Goal: Information Seeking & Learning: Learn about a topic

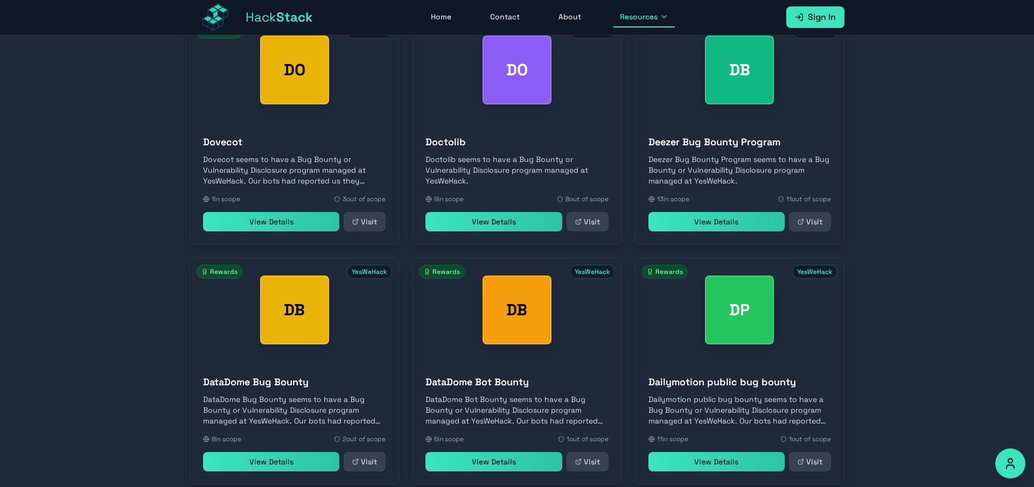
scroll to position [8288, 0]
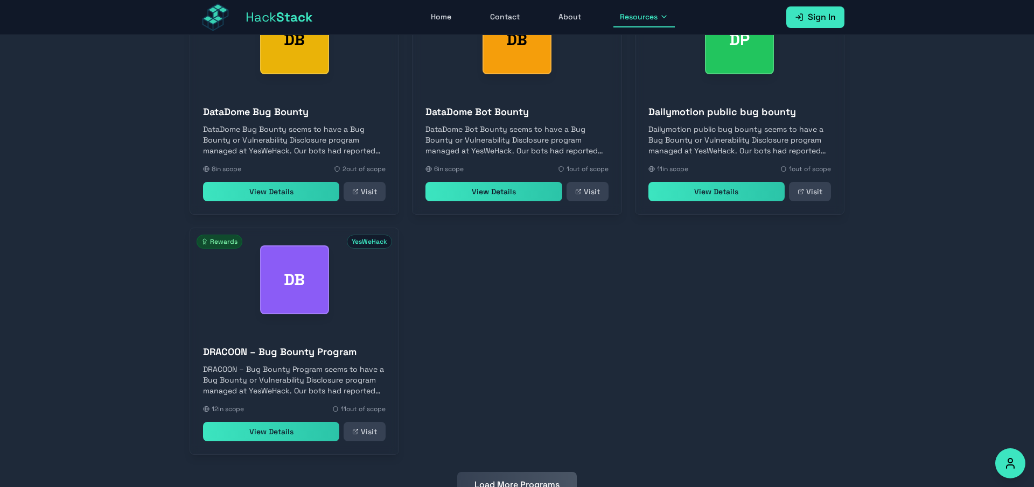
drag, startPoint x: 526, startPoint y: 438, endPoint x: 523, endPoint y: 394, distance: 44.2
click at [525, 472] on button "Load More Programs" at bounding box center [517, 485] width 120 height 26
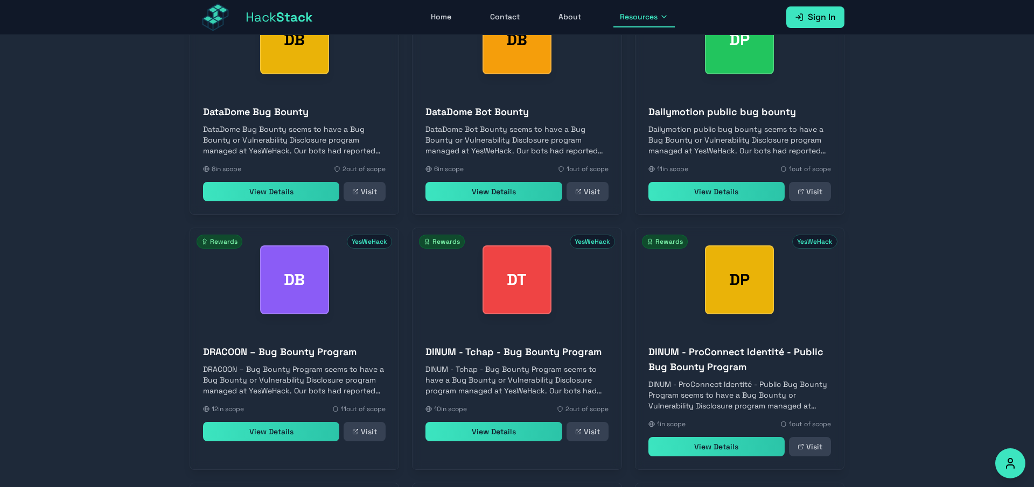
scroll to position [8558, 0]
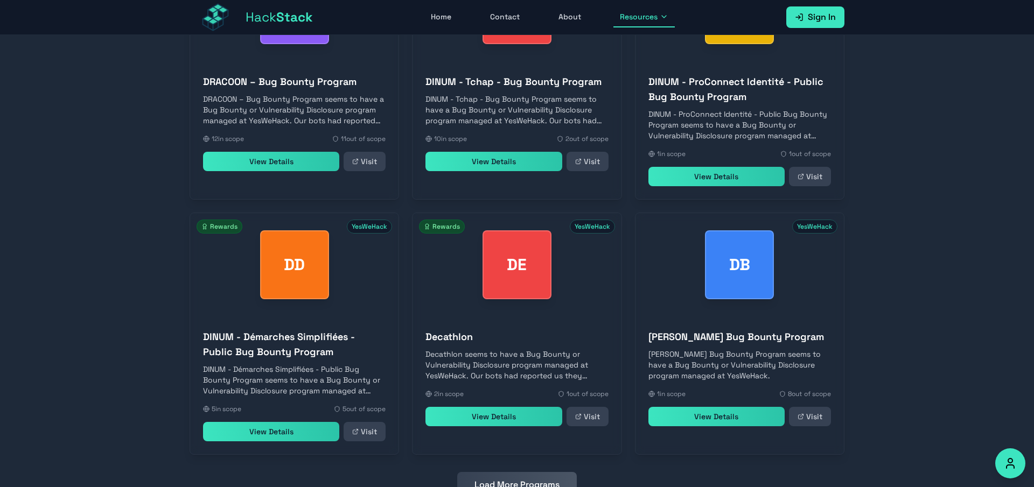
click at [505, 472] on button "Load More Programs" at bounding box center [517, 485] width 120 height 26
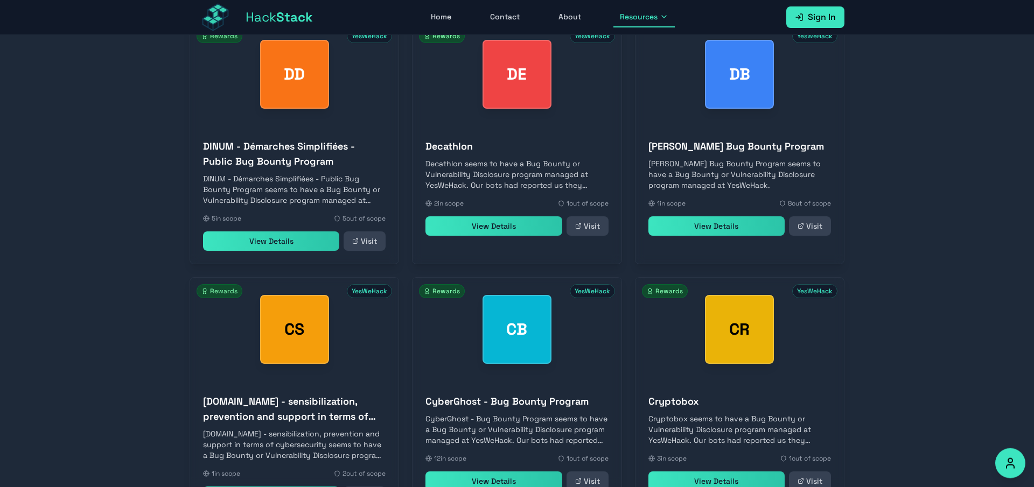
scroll to position [9054, 0]
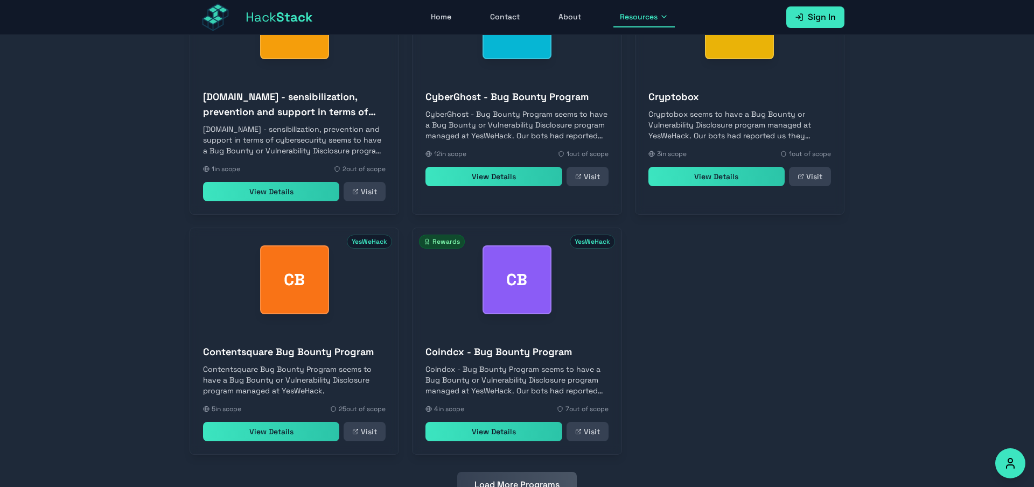
click at [491, 472] on button "Load More Programs" at bounding box center [517, 485] width 120 height 26
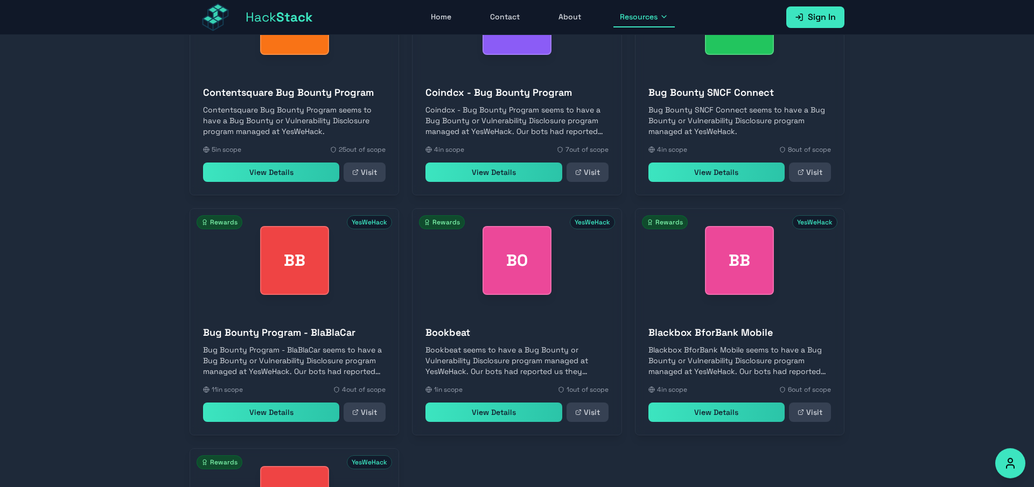
scroll to position [9534, 0]
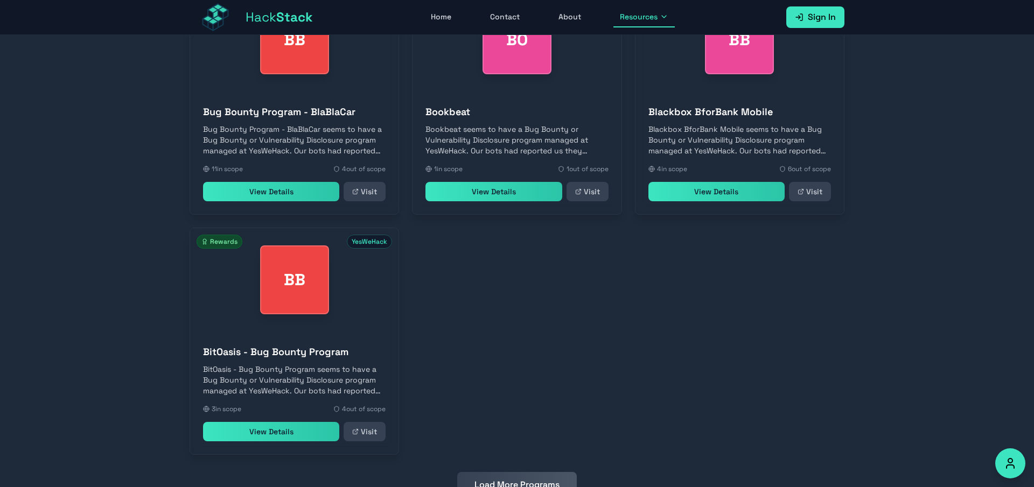
click at [482, 472] on button "Load More Programs" at bounding box center [517, 485] width 120 height 26
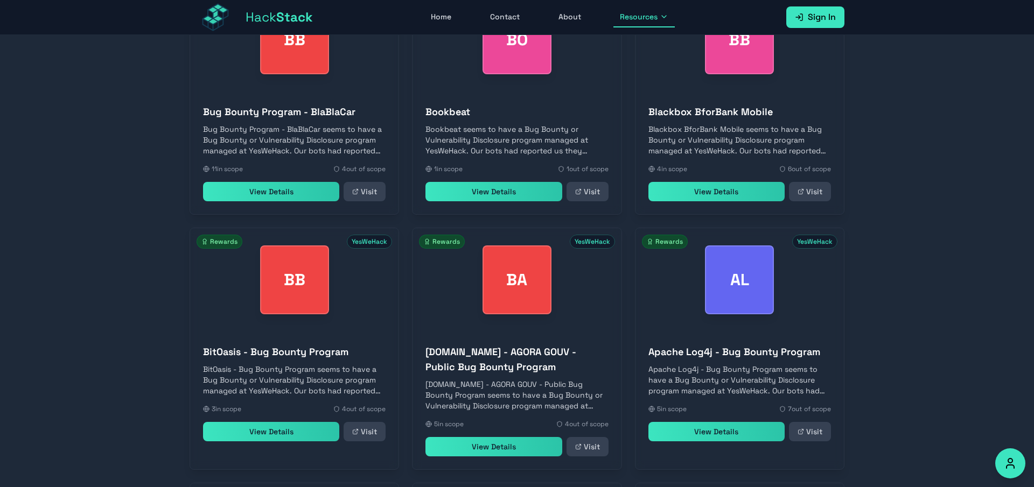
scroll to position [9804, 0]
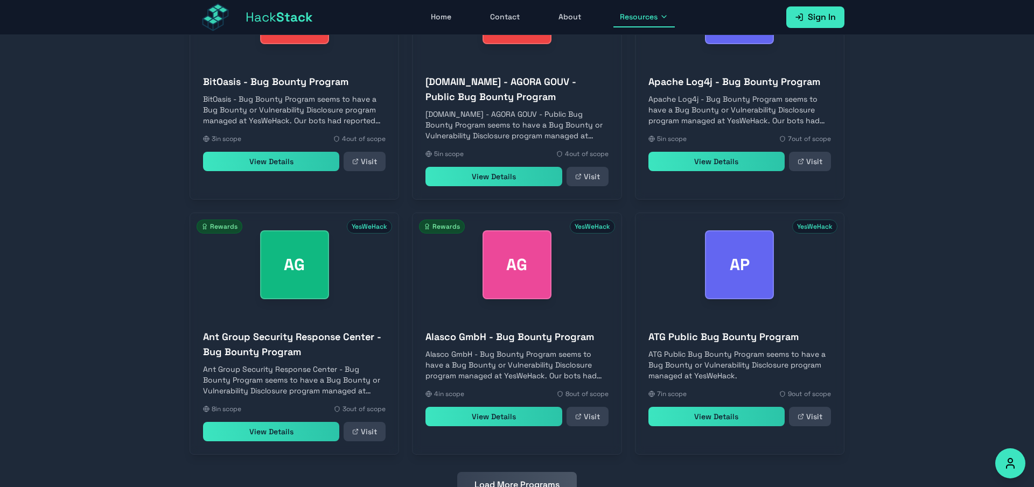
click at [510, 472] on button "Load More Programs" at bounding box center [517, 485] width 120 height 26
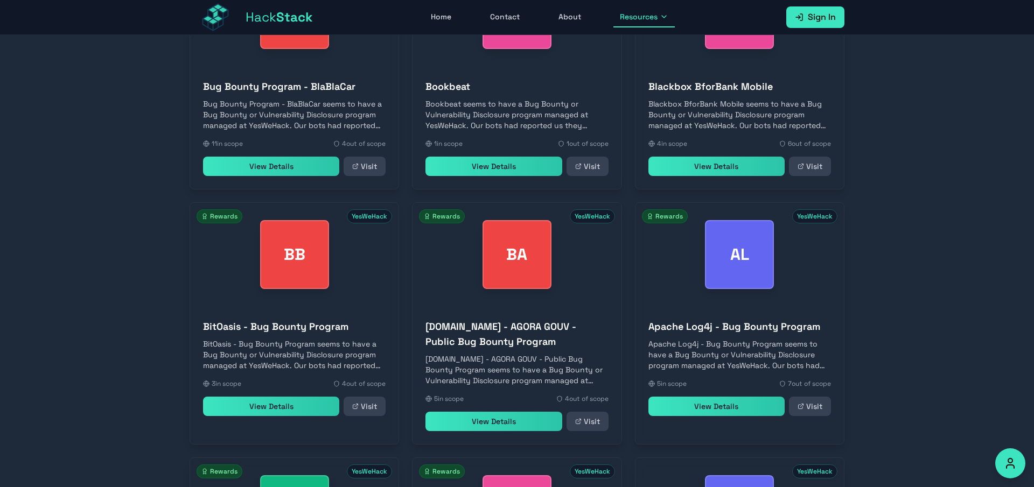
scroll to position [10285, 0]
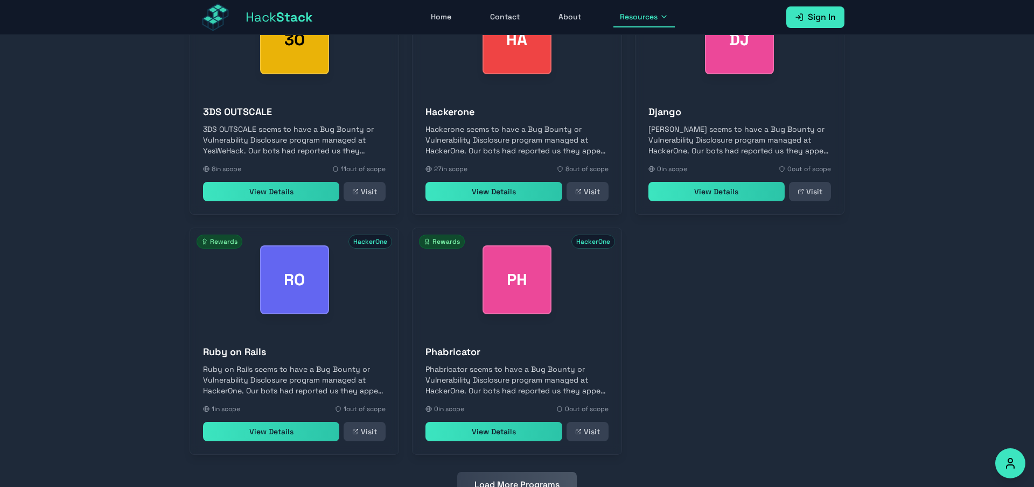
click at [500, 472] on button "Load More Programs" at bounding box center [517, 485] width 120 height 26
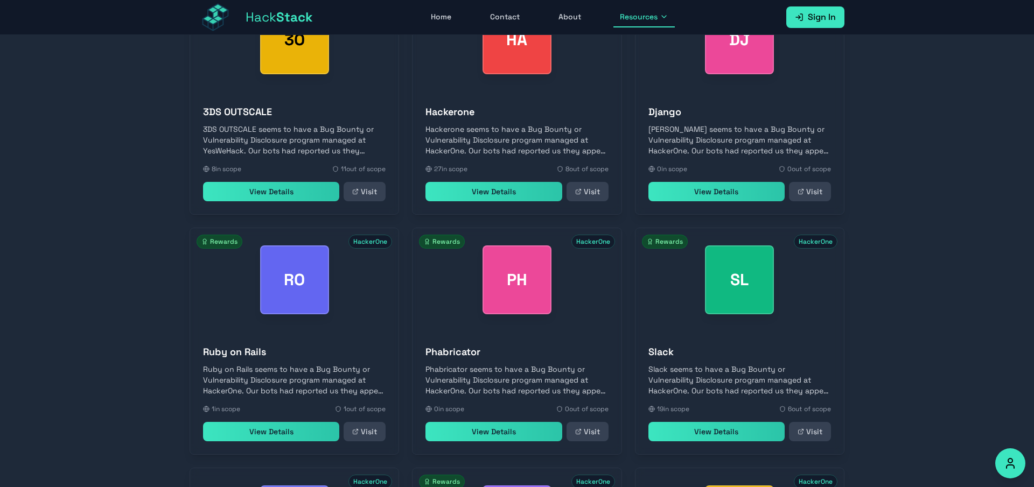
scroll to position [10765, 0]
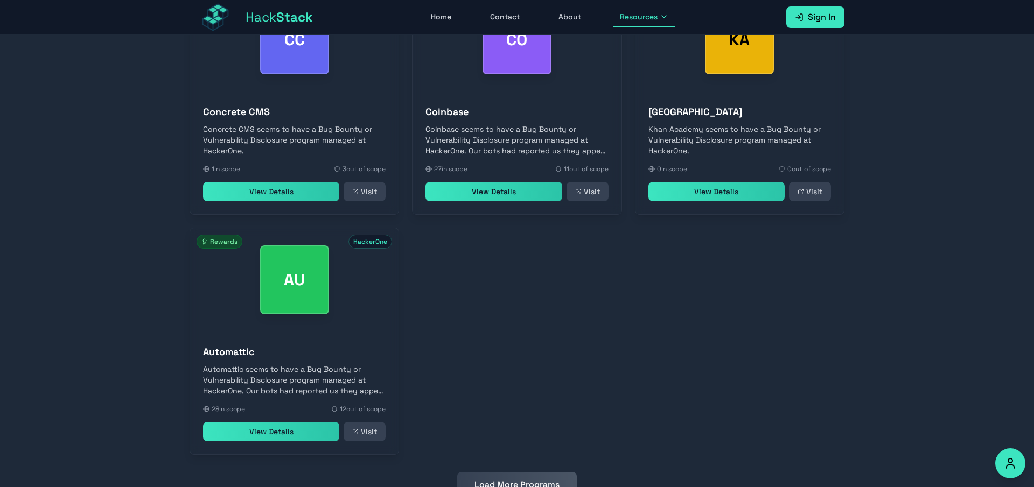
click at [529, 472] on button "Load More Programs" at bounding box center [517, 485] width 120 height 26
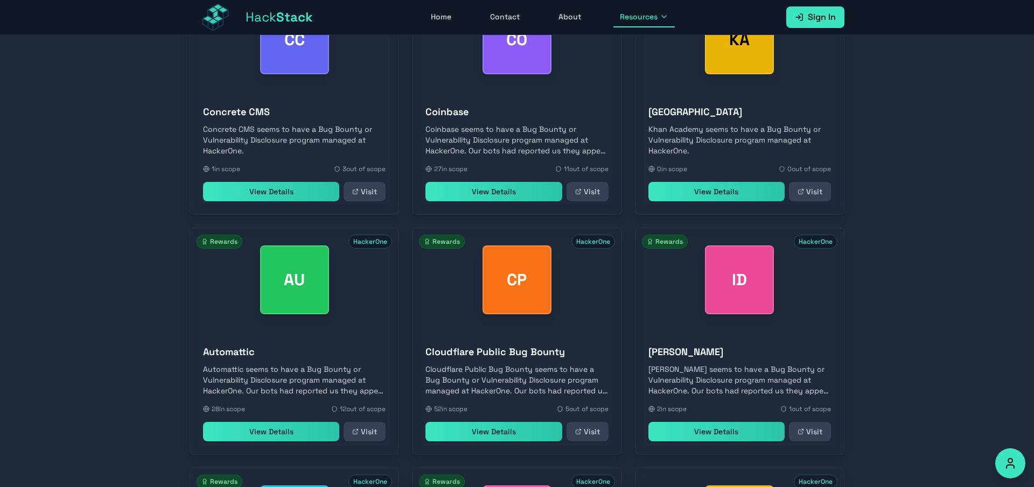
scroll to position [11005, 0]
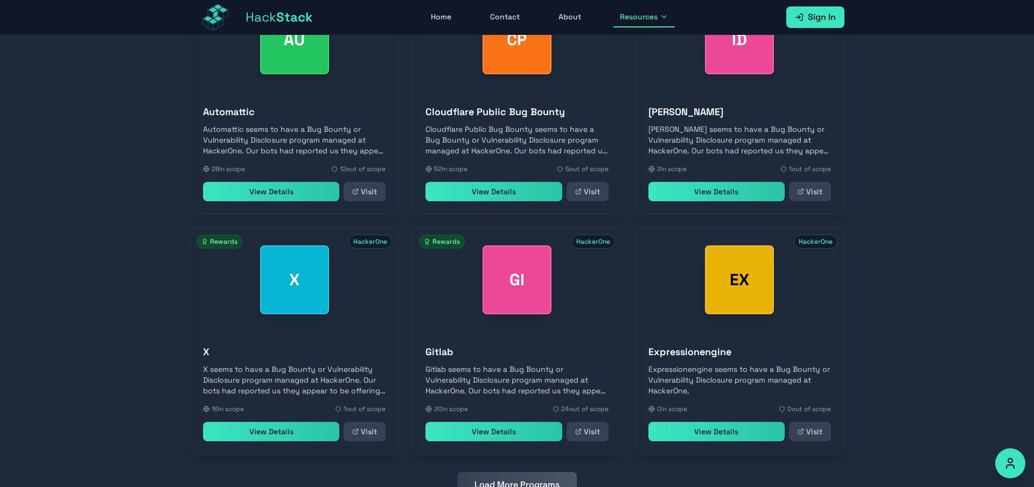
drag, startPoint x: 554, startPoint y: 436, endPoint x: 409, endPoint y: 362, distance: 162.6
click at [554, 472] on button "Load More Programs" at bounding box center [517, 485] width 120 height 26
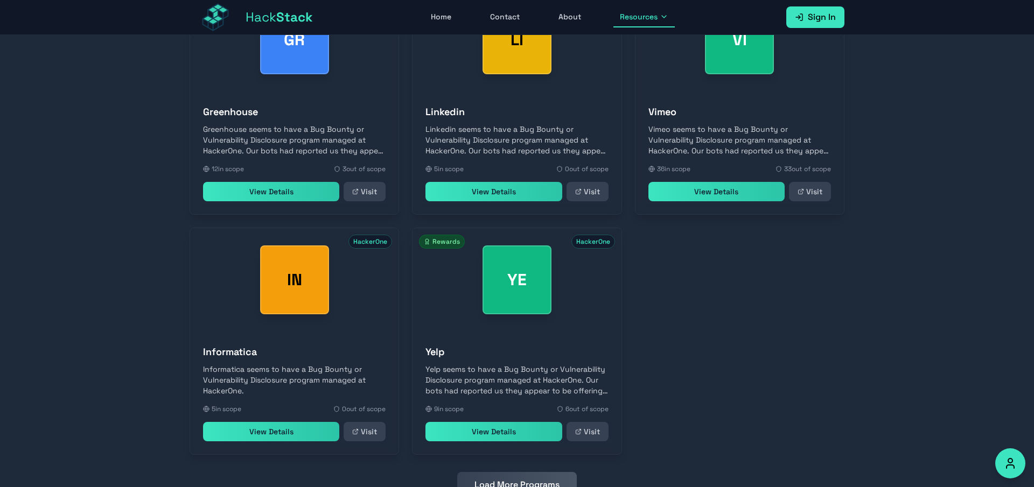
drag, startPoint x: 507, startPoint y: 445, endPoint x: 499, endPoint y: 406, distance: 39.7
click at [507, 472] on button "Load More Programs" at bounding box center [517, 485] width 120 height 26
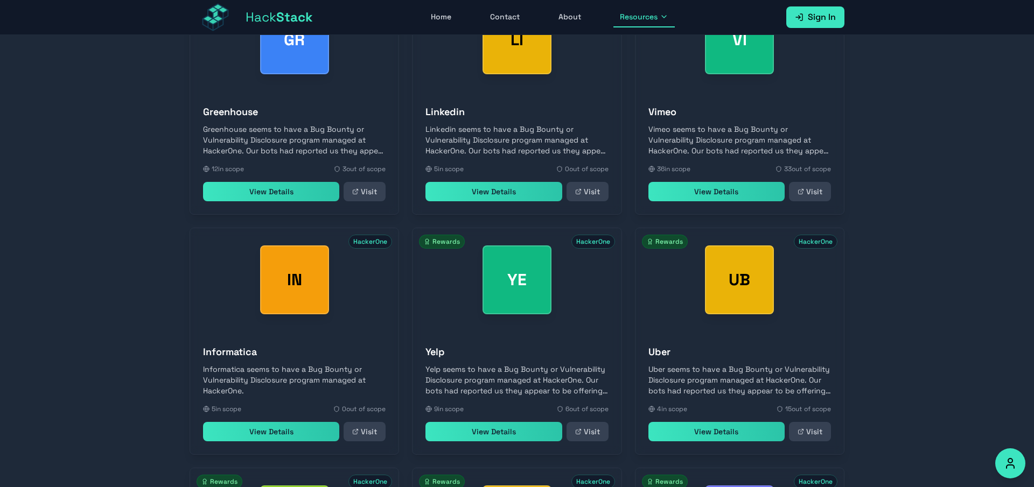
scroll to position [11966, 0]
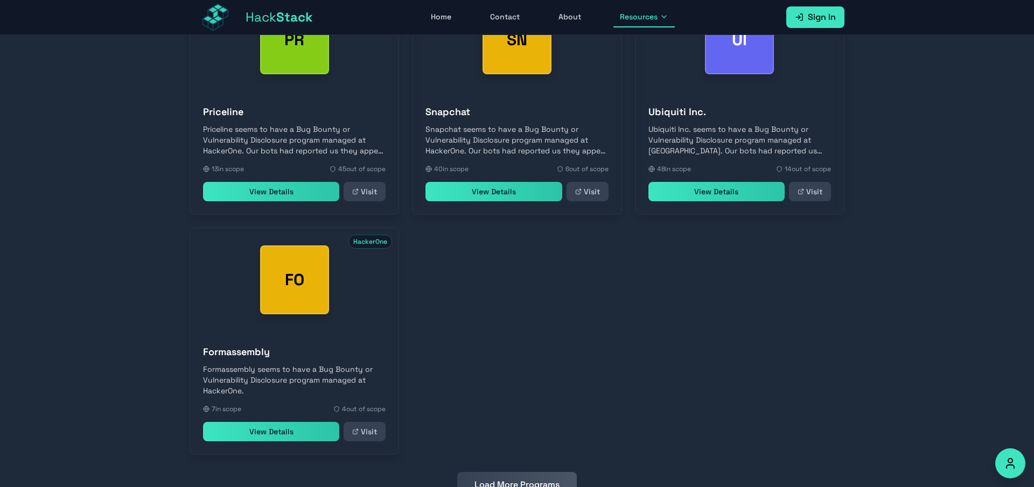
click at [502, 472] on button "Load More Programs" at bounding box center [517, 485] width 120 height 26
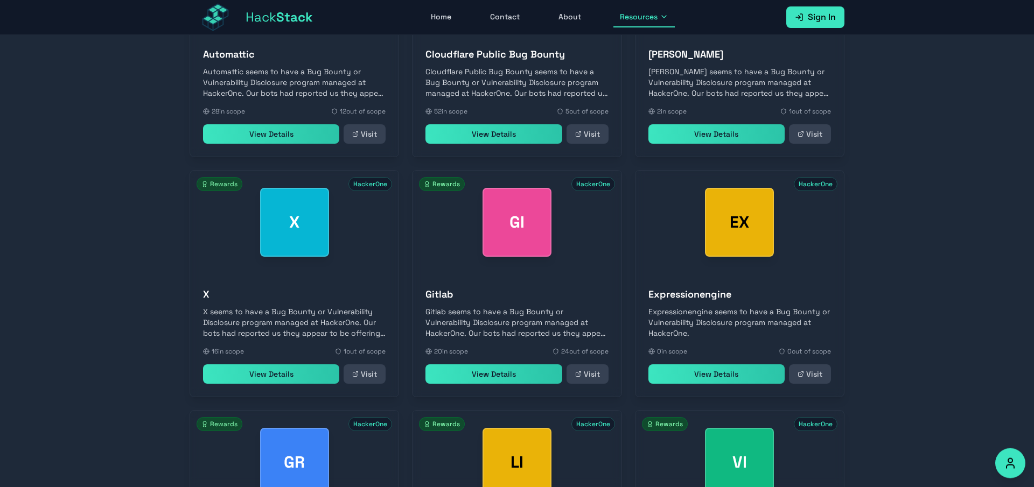
scroll to position [12206, 0]
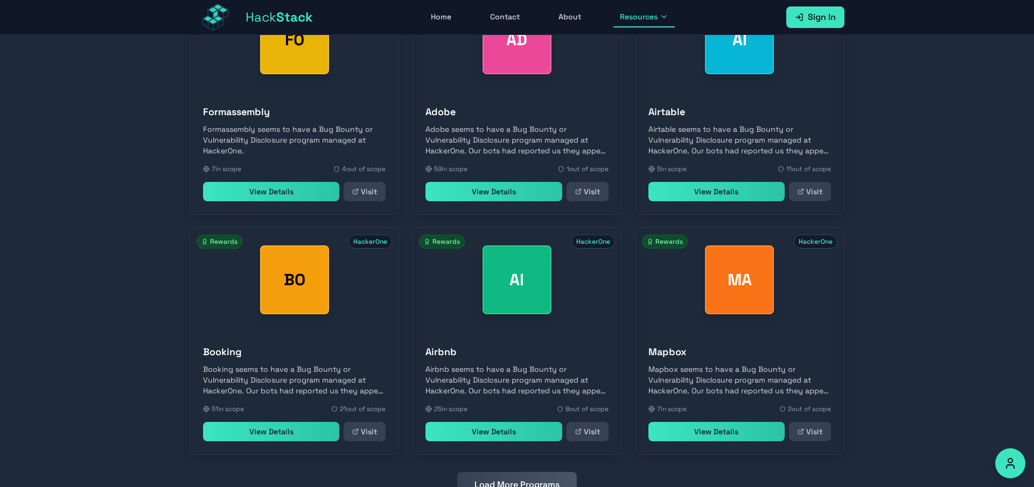
click at [537, 472] on button "Load More Programs" at bounding box center [517, 485] width 120 height 26
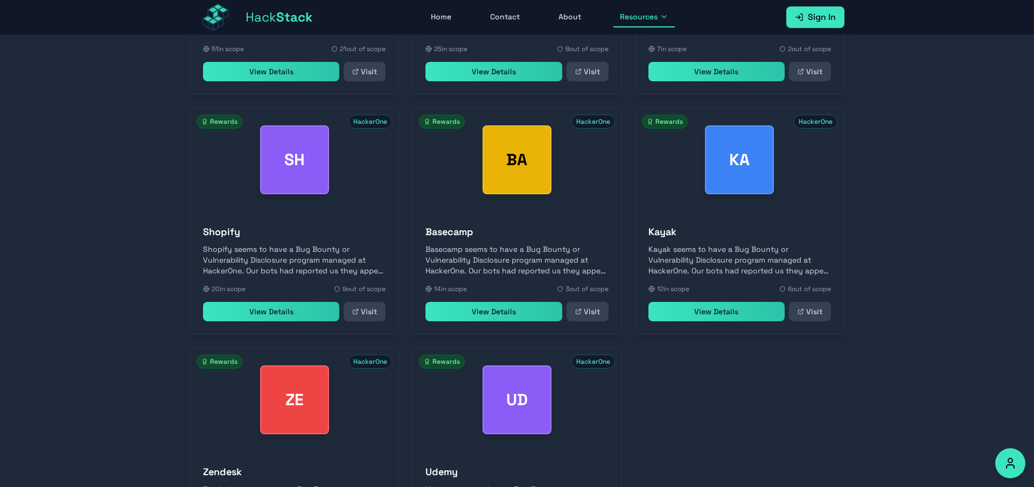
scroll to position [12686, 0]
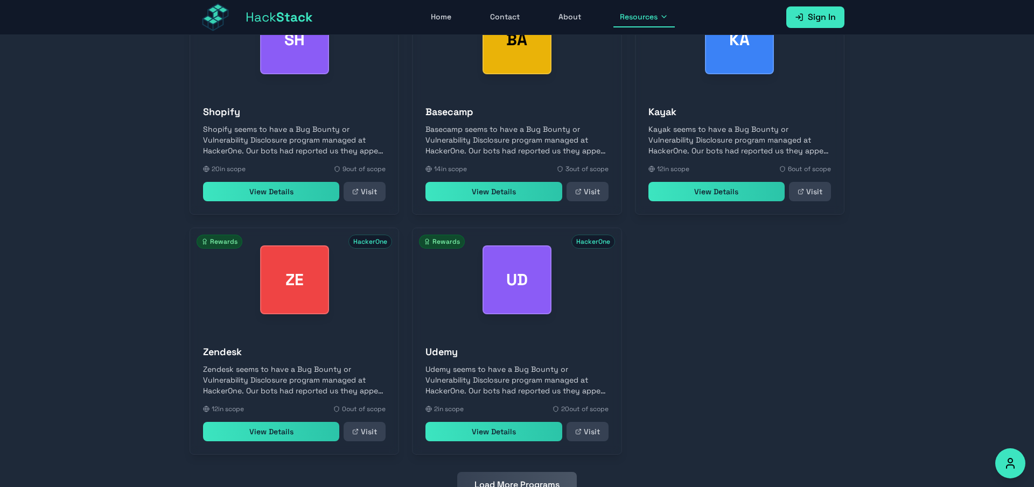
click at [535, 472] on button "Load More Programs" at bounding box center [517, 485] width 120 height 26
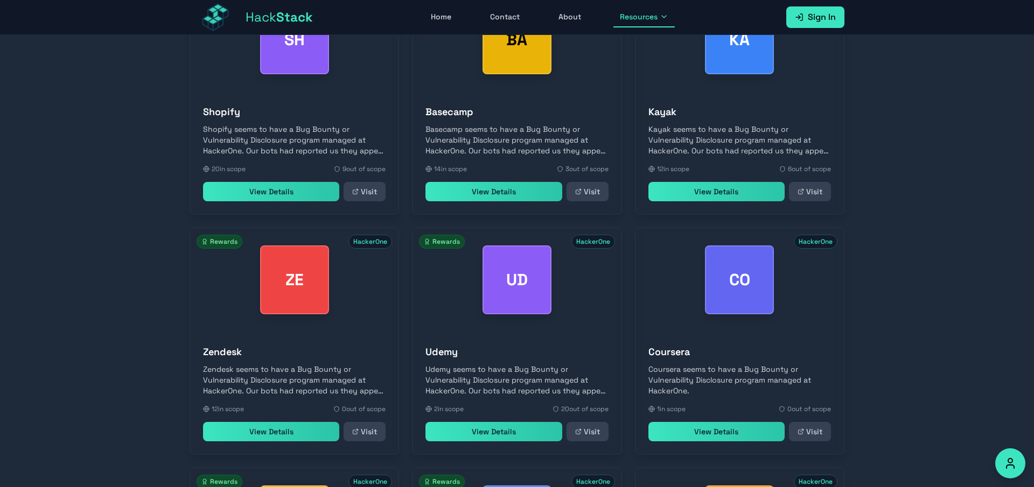
scroll to position [13156, 0]
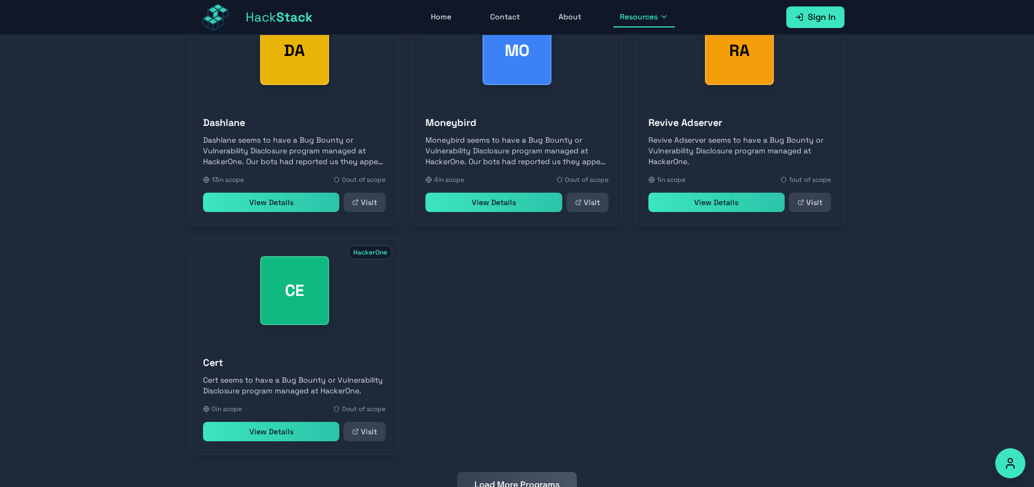
click at [535, 472] on button "Load More Programs" at bounding box center [517, 485] width 120 height 26
